Goal: Task Accomplishment & Management: Use online tool/utility

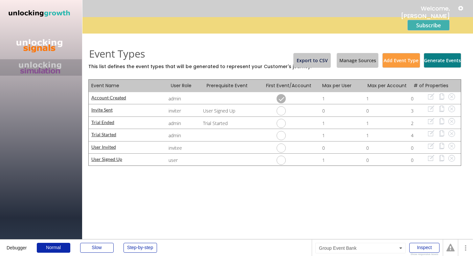
click at [114, 159] on div "User Signed Up" at bounding box center [129, 159] width 77 height 5
select select ""new""
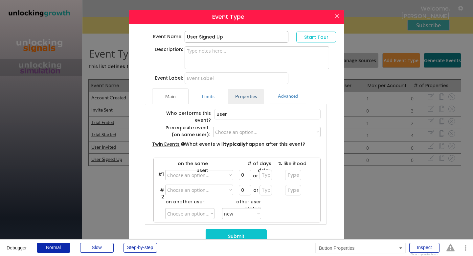
click at [240, 98] on button "Properties" at bounding box center [246, 96] width 36 height 16
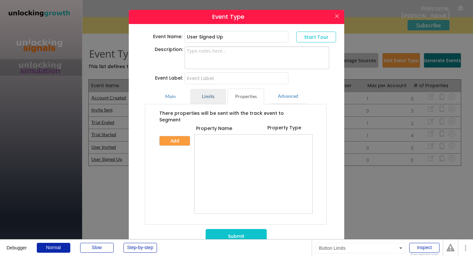
click at [208, 95] on button "Limits" at bounding box center [208, 96] width 36 height 16
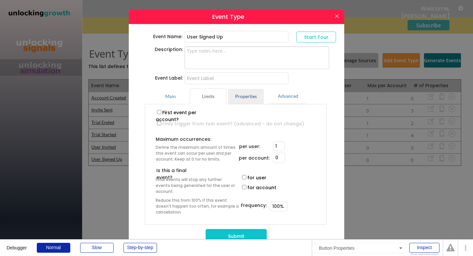
click at [234, 95] on button "Properties" at bounding box center [246, 96] width 36 height 16
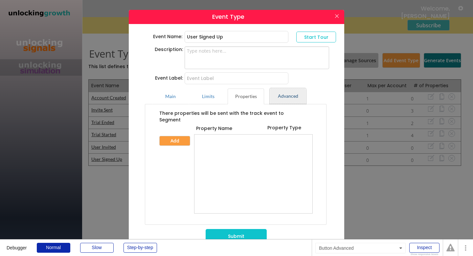
click at [283, 98] on button "Advanced" at bounding box center [288, 96] width 36 height 16
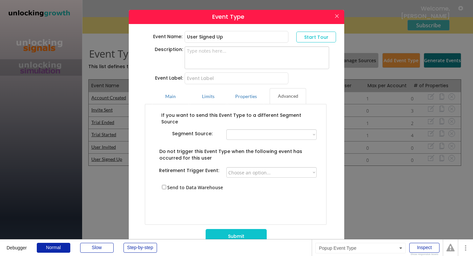
select select ""PLACEHOLDER_1427118222253""
click at [211, 101] on button "Limits" at bounding box center [208, 96] width 36 height 16
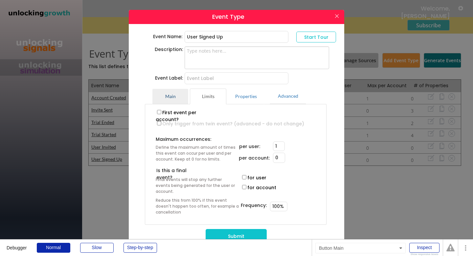
click at [172, 96] on button "Main" at bounding box center [170, 96] width 36 height 16
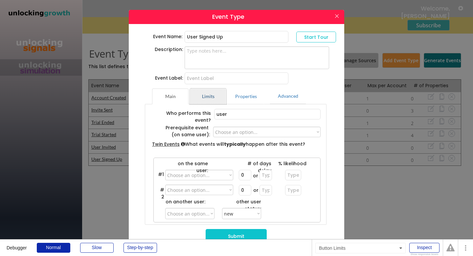
click at [216, 98] on button "Limits" at bounding box center [208, 96] width 36 height 16
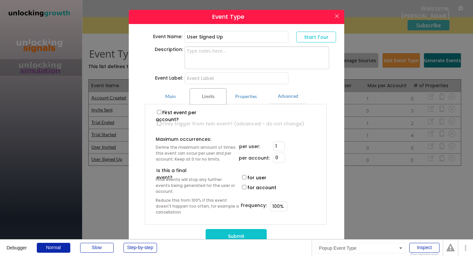
click at [337, 15] on button at bounding box center [337, 16] width 10 height 11
